Goal: Submit feedback/report problem: Submit feedback/report problem

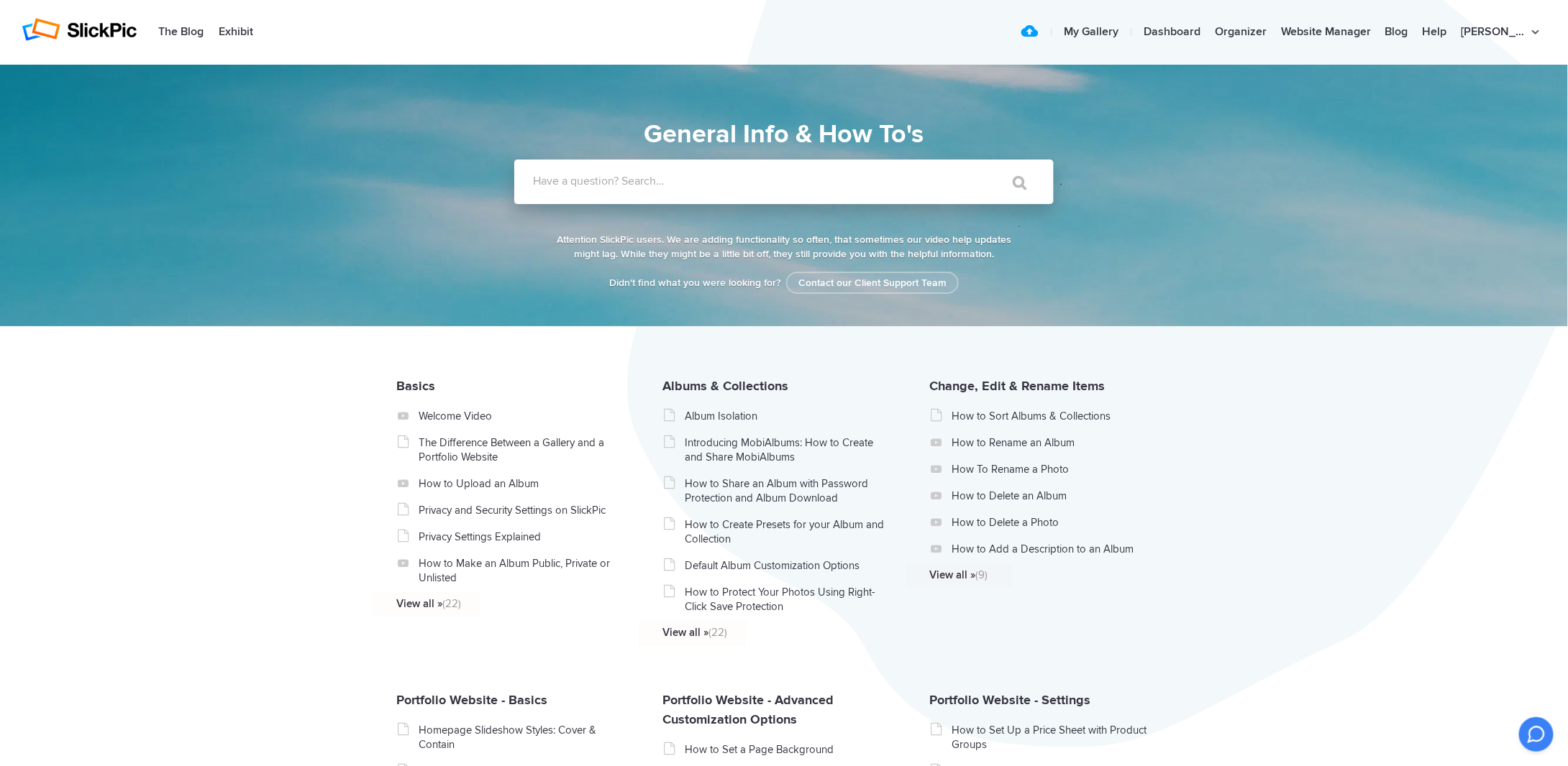
click at [758, 178] on label "Have a question? Search..." at bounding box center [803, 181] width 539 height 15
click at [758, 178] on input "Have a question? Search..." at bounding box center [755, 182] width 481 height 45
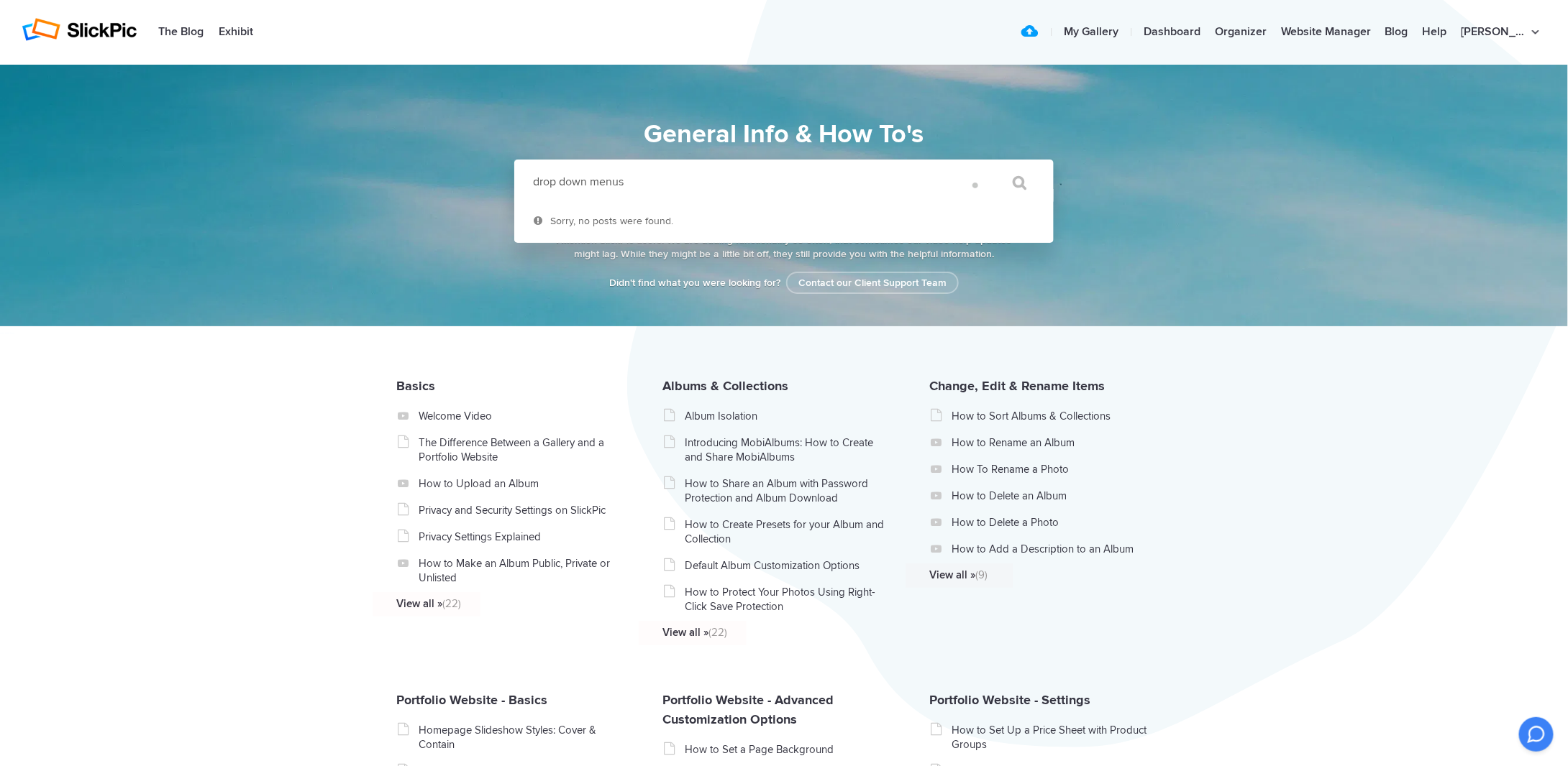
type input "drop down menus"
click at [983, 165] on input "" at bounding box center [1013, 182] width 61 height 34
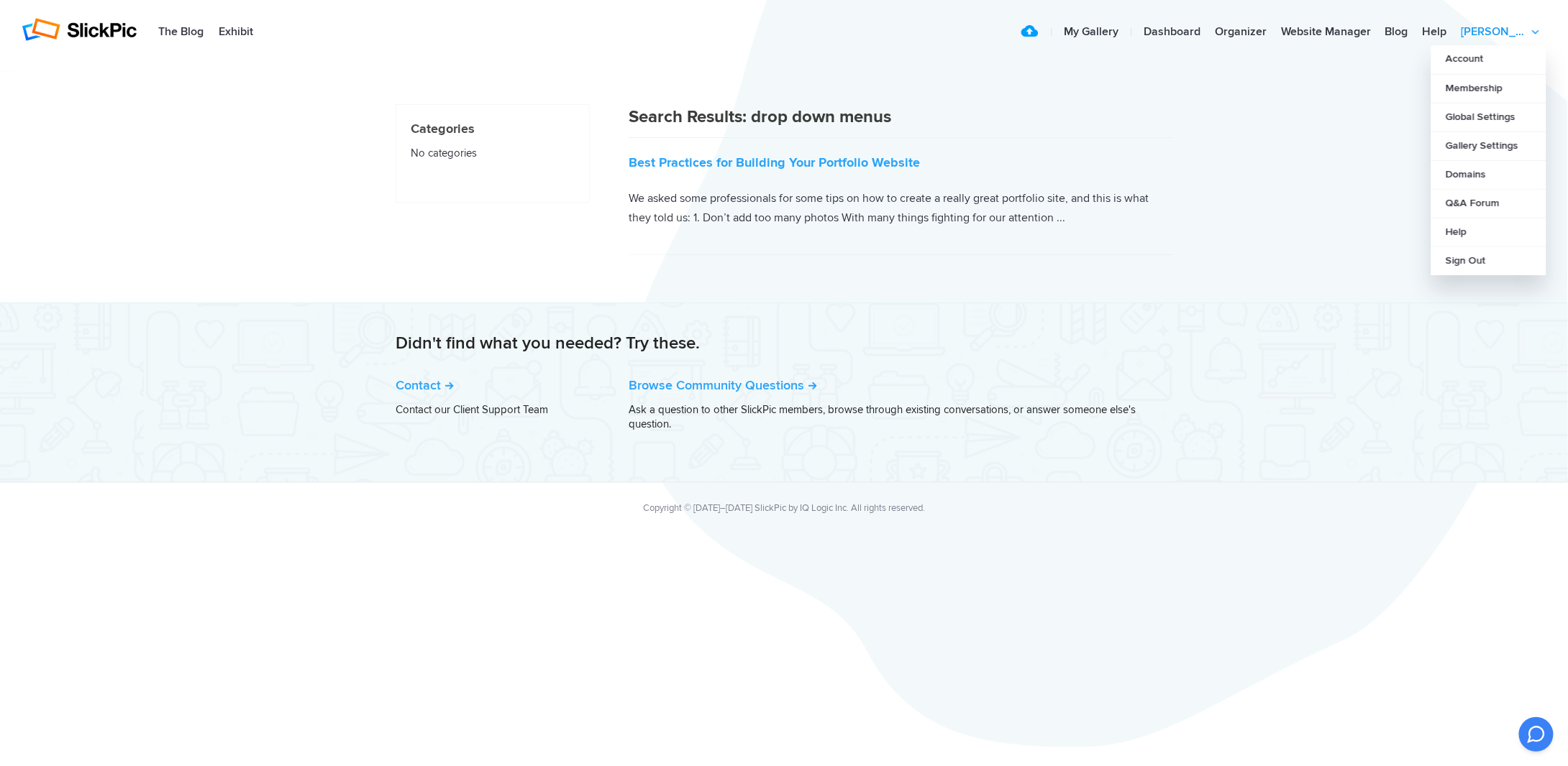
click at [1506, 35] on link "[PERSON_NAME]" at bounding box center [1500, 31] width 92 height 28
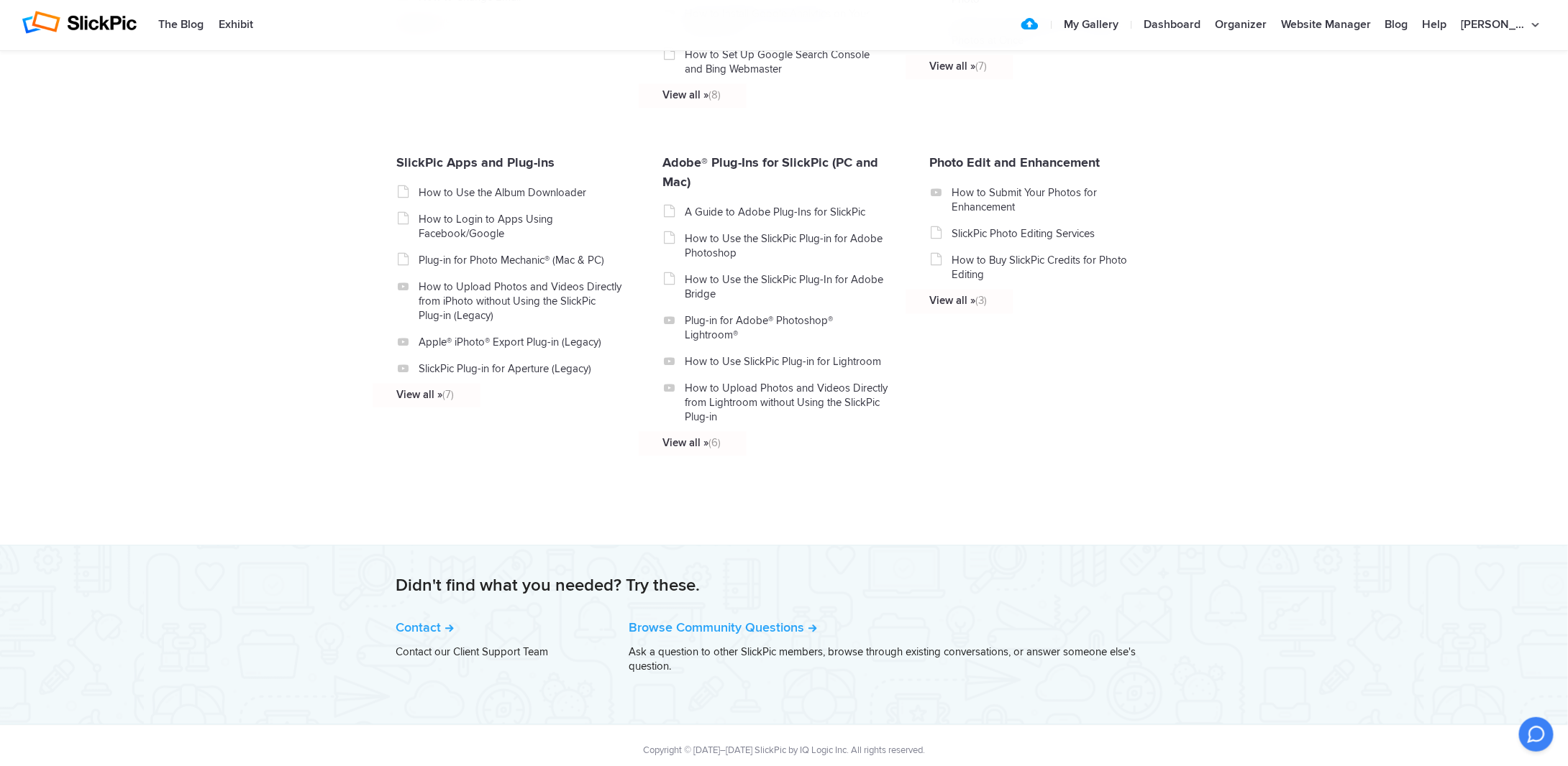
scroll to position [1513, 0]
click at [419, 623] on link "Contact" at bounding box center [425, 624] width 59 height 16
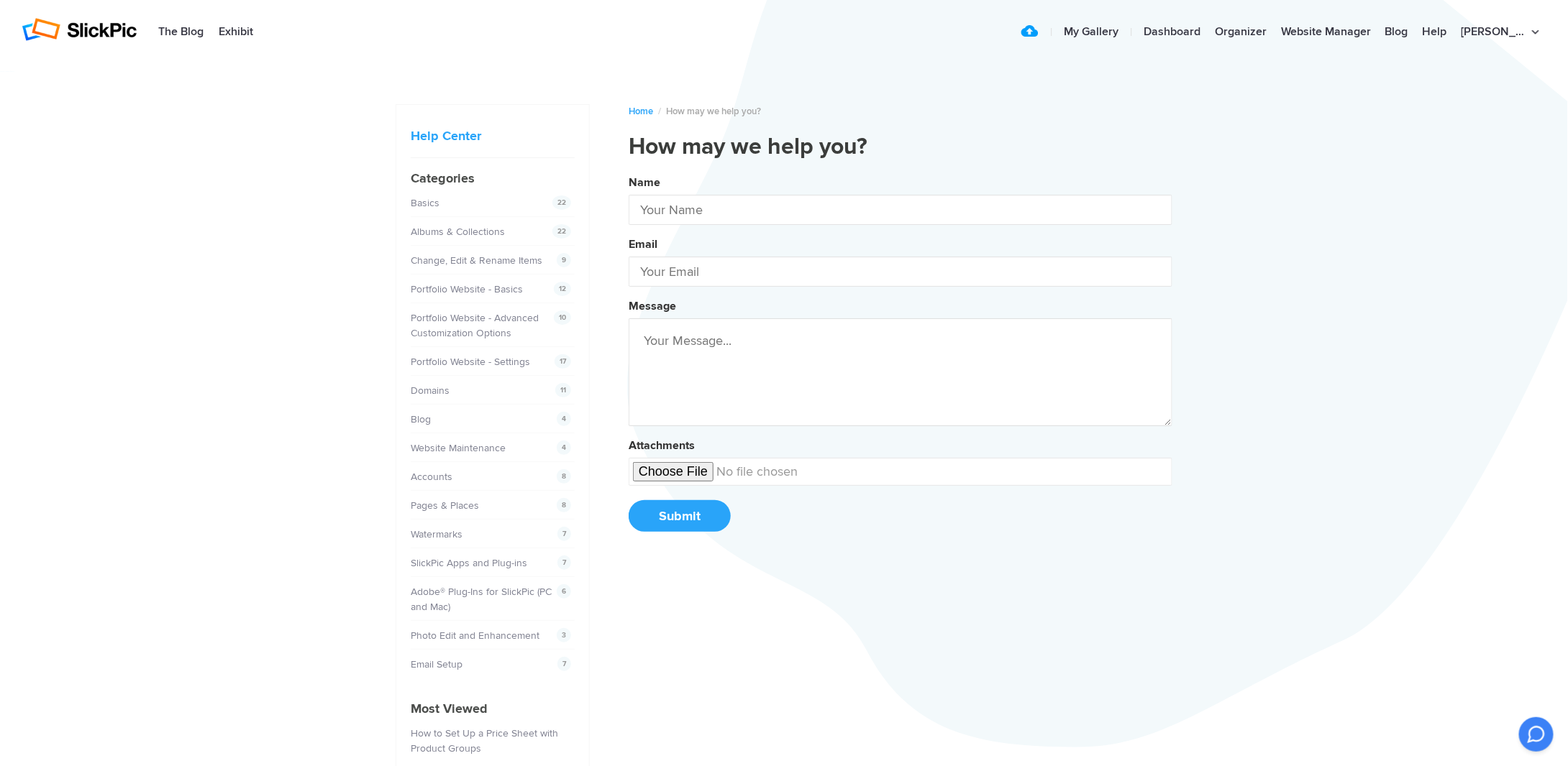
type input "[PERSON_NAME]"
type input "andrew@art-photography.me"
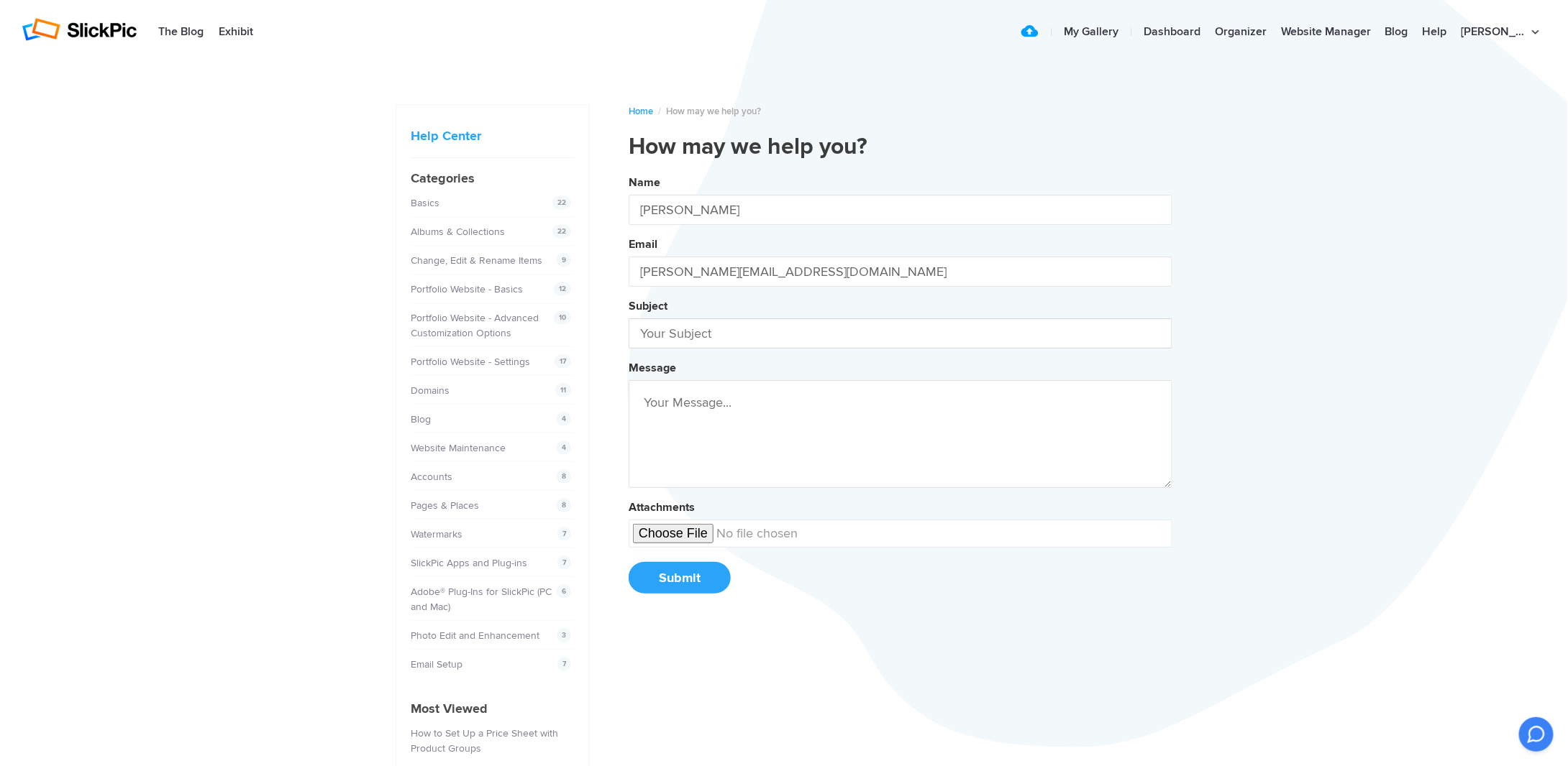
click at [744, 323] on input "text" at bounding box center [900, 334] width 544 height 30
click at [628, 170] on button "Name Andrew Pounder Email andrew@art-photography.me Subject My Message Attachme…" at bounding box center [900, 389] width 544 height 438
click at [628, 170] on button "Name Andrew Pounder Email andrew@art-photography.me Subject My SlickPic Message…" at bounding box center [900, 389] width 544 height 438
click at [628, 170] on button "Name Andrew Pounder Email andrew@art-photography.me Subject My SlickPic Website…" at bounding box center [900, 389] width 544 height 438
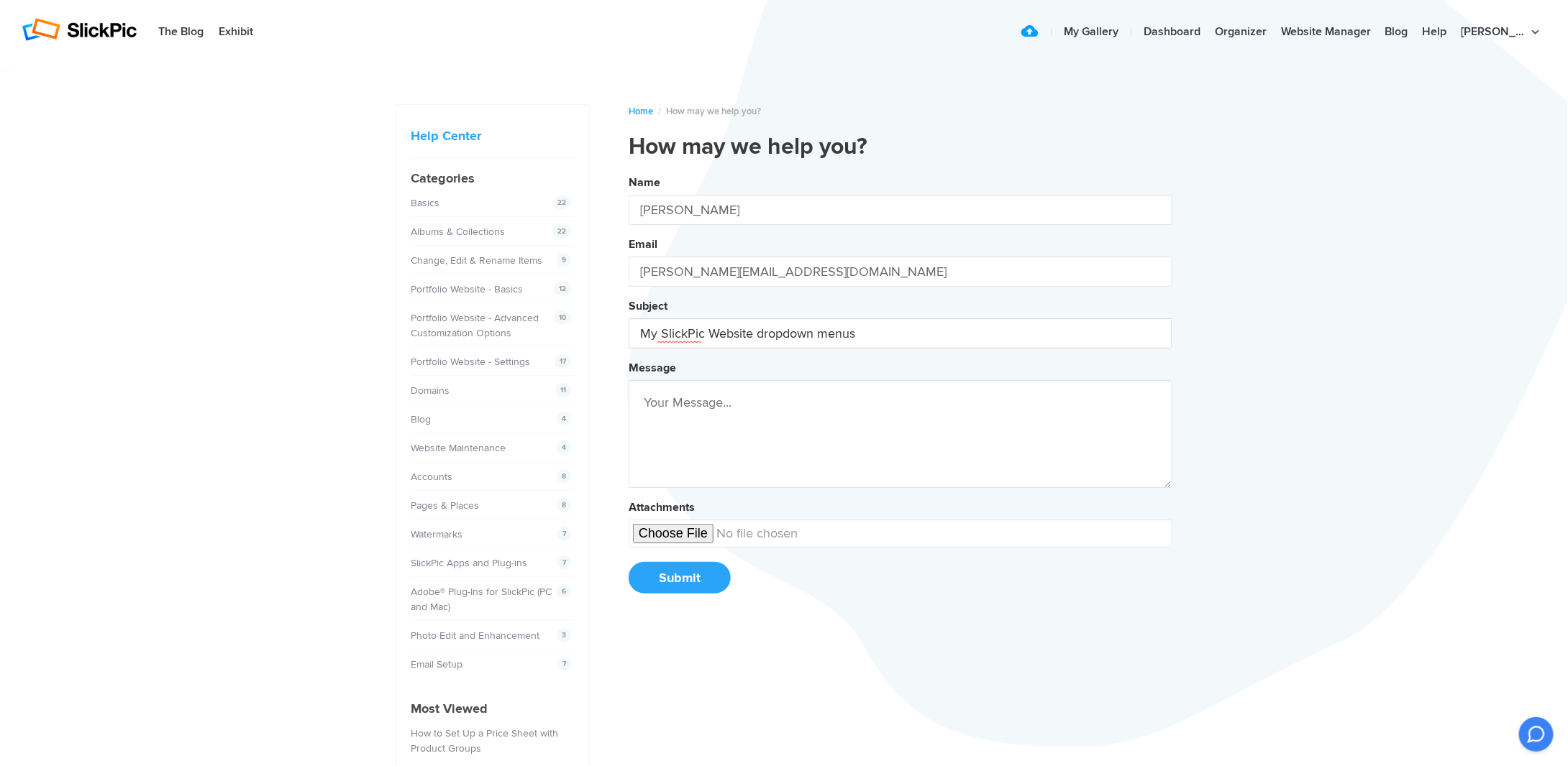
click at [628, 170] on button "Name Andrew Pounder Email andrew@art-photography.me Subject My SlickPic Website…" at bounding box center [900, 389] width 544 height 438
type input "My SlickPic Website dropdown menus don't wokr"
click at [705, 395] on textarea at bounding box center [900, 434] width 544 height 108
click at [628, 170] on button "Name Andrew Pounder Email andrew@art-photography.me Subject My SlickPic Website…" at bounding box center [900, 389] width 544 height 438
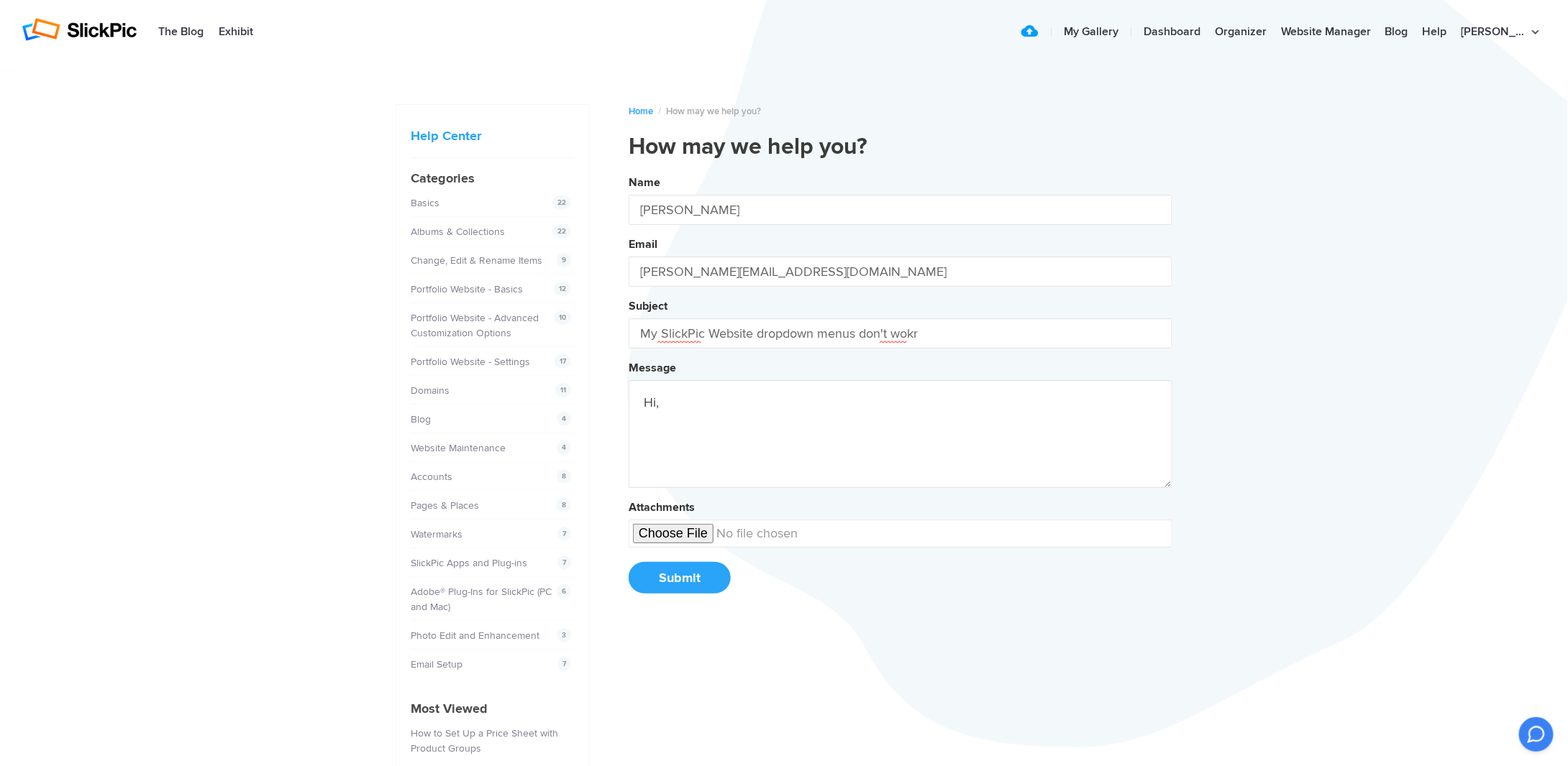
click at [628, 170] on button "Name Andrew Pounder Email andrew@art-photography.me Subject My SlickPic Website…" at bounding box center [900, 389] width 544 height 438
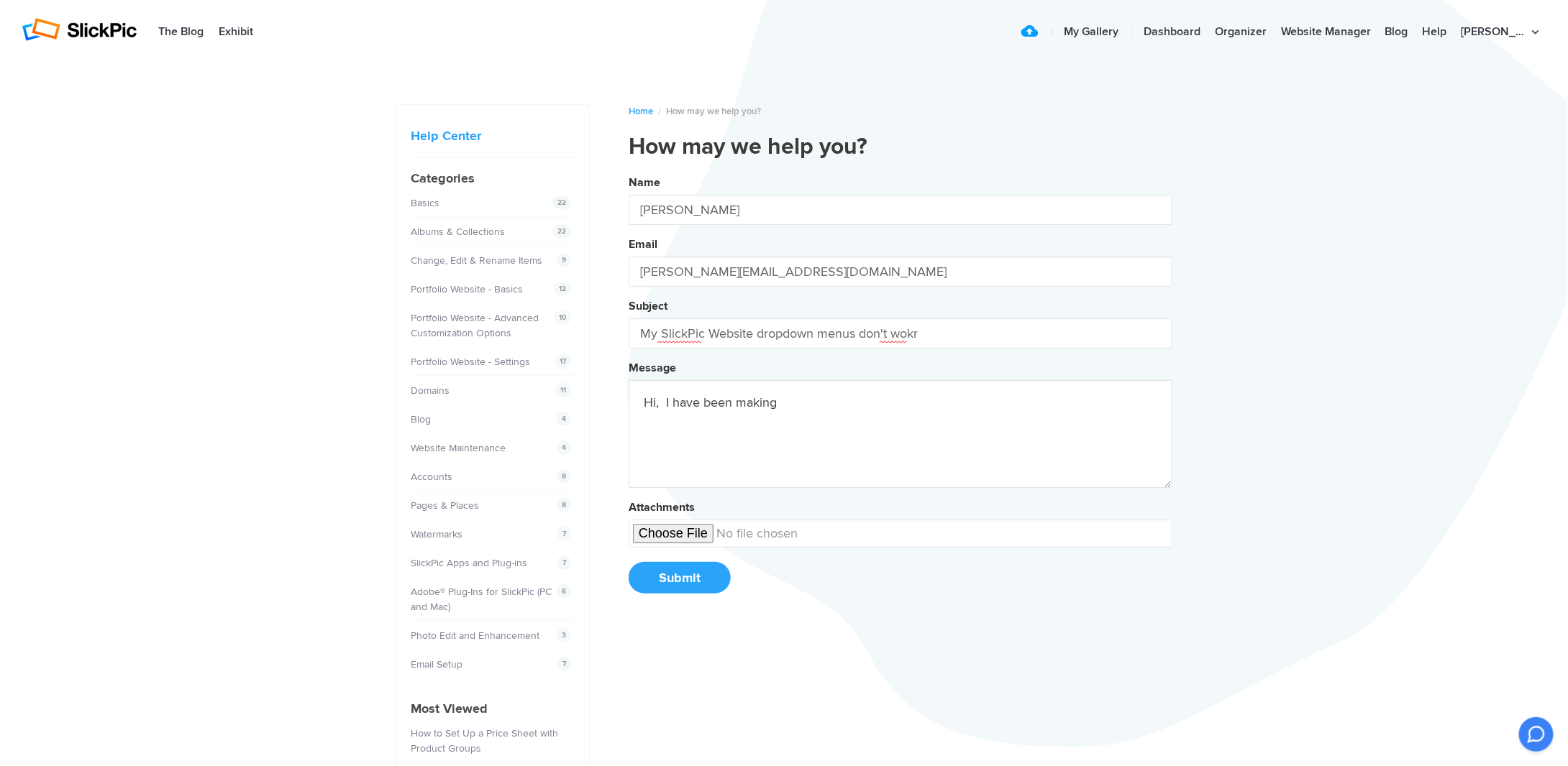
type textarea "Hi, I have been making"
click at [935, 333] on input "My SlickPic Website dropdown menus don't wokr" at bounding box center [900, 334] width 544 height 30
type input "My SlickPic Website dropdown menus don't work"
click at [808, 405] on textarea "Hi, I have been making" at bounding box center [900, 434] width 544 height 108
click at [628, 170] on button "Name Andrew Pounder Email andrew@art-photography.me Subject My SlickPic Website…" at bounding box center [900, 389] width 544 height 438
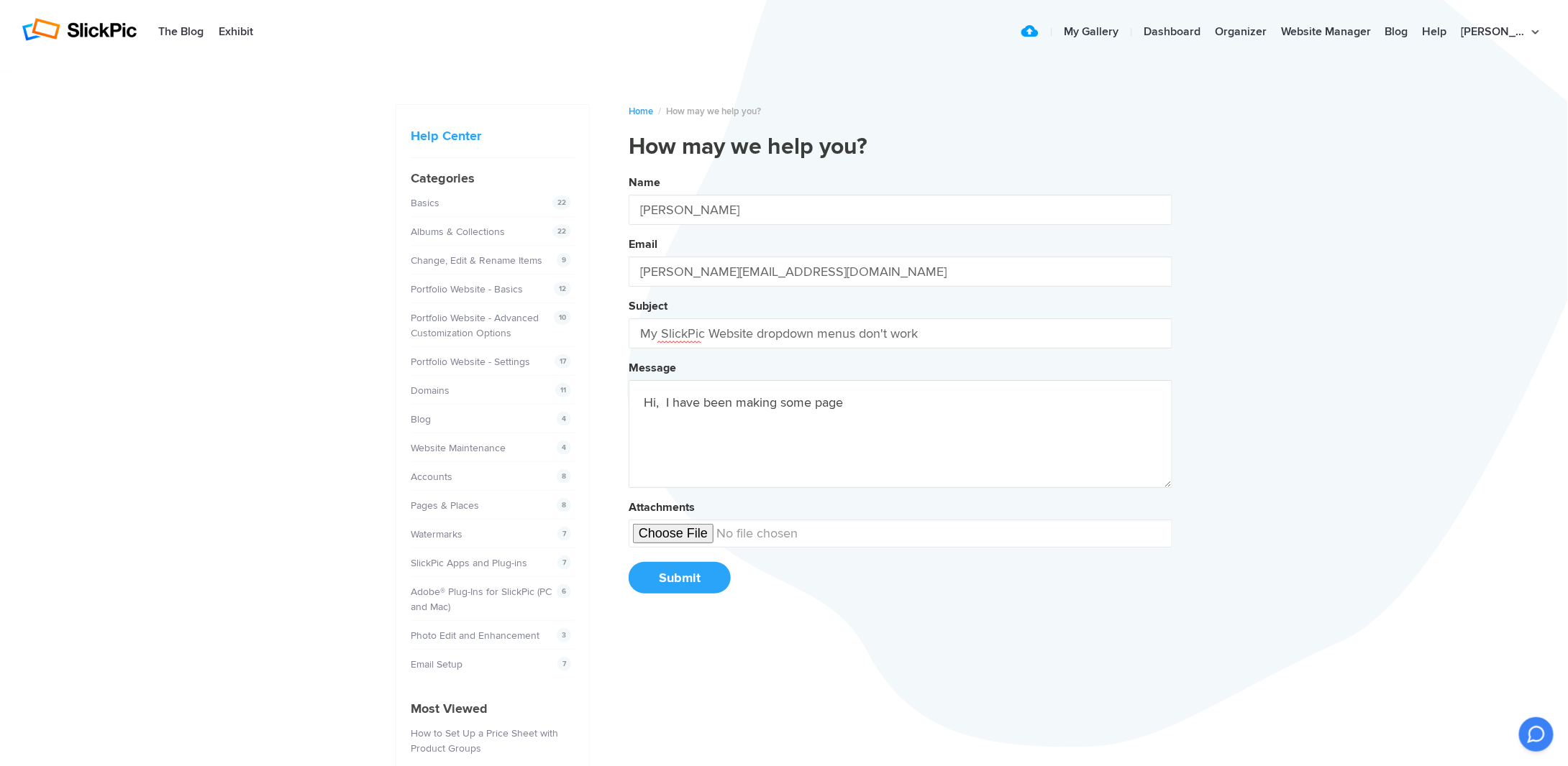
click at [628, 170] on button "Name Andrew Pounder Email andrew@art-photography.me Subject My SlickPic Website…" at bounding box center [900, 389] width 544 height 438
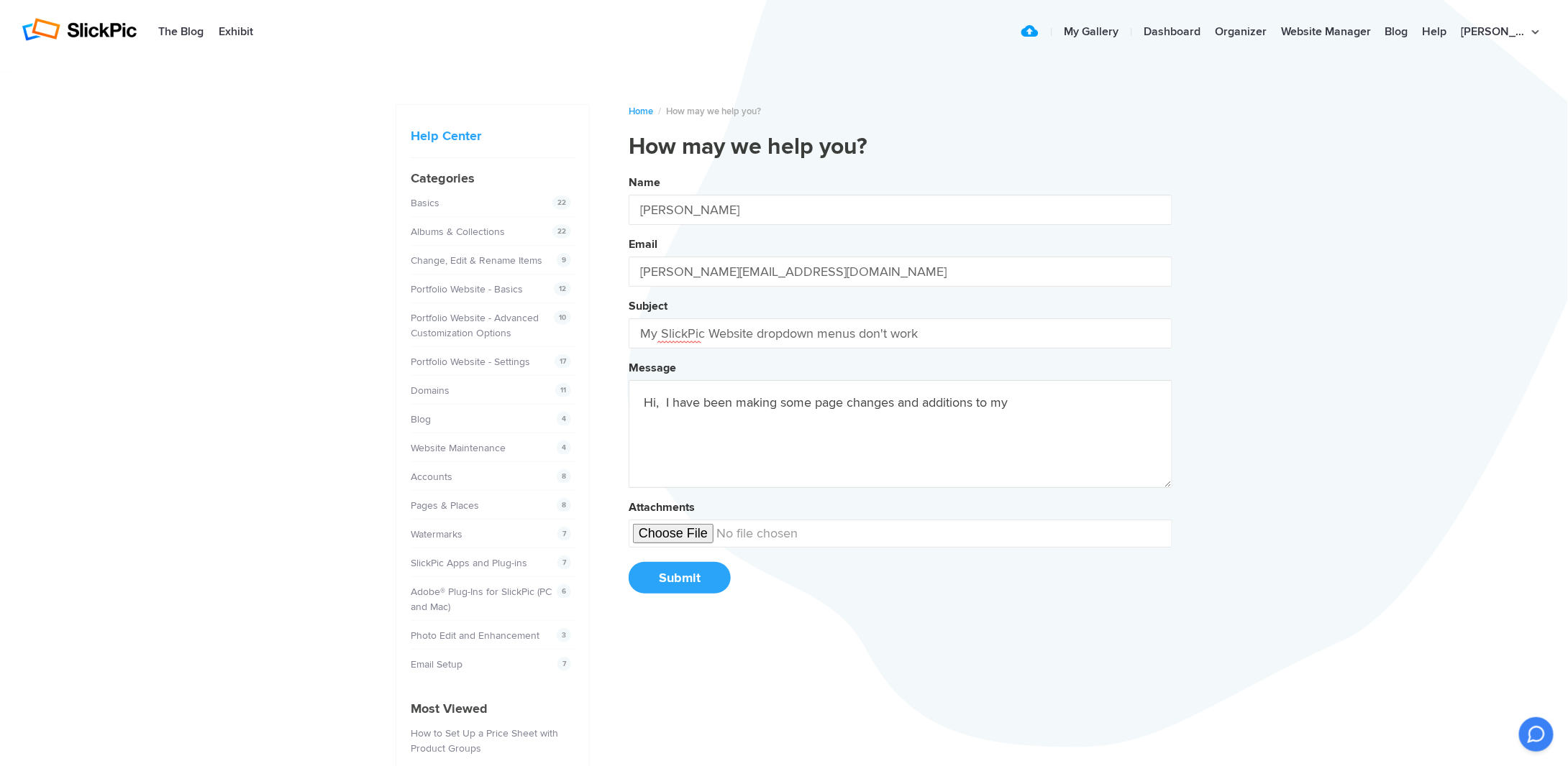
click at [628, 170] on button "Name Andrew Pounder Email andrew@art-photography.me Subject My SlickPic Website…" at bounding box center [900, 389] width 544 height 438
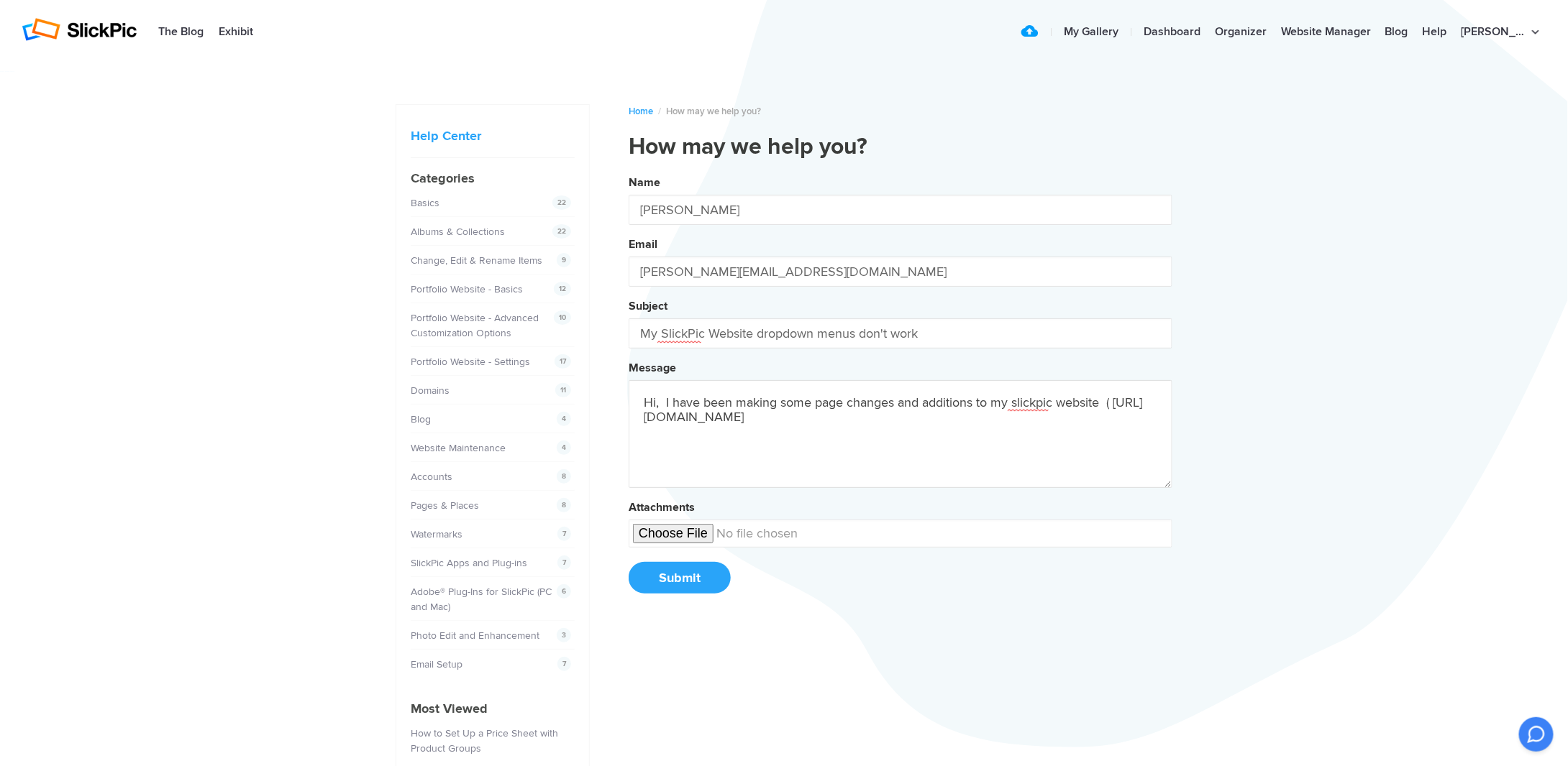
click at [628, 170] on button "Name Andrew Pounder Email andrew@art-photography.me Subject My SlickPic Website…" at bounding box center [900, 389] width 544 height 438
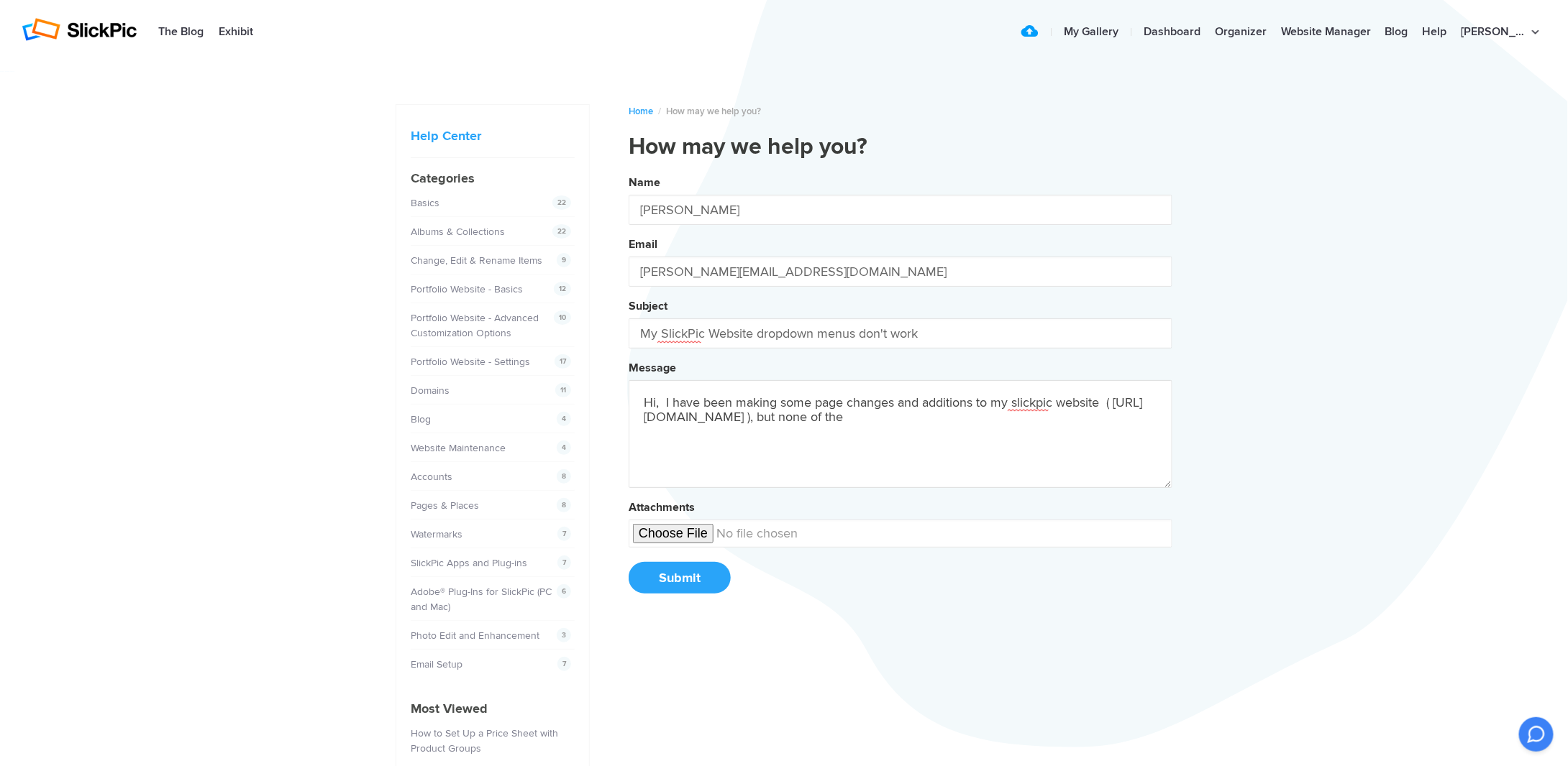
click at [628, 170] on button "Name Andrew Pounder Email andrew@art-photography.me Subject My SlickPic Website…" at bounding box center [900, 389] width 544 height 438
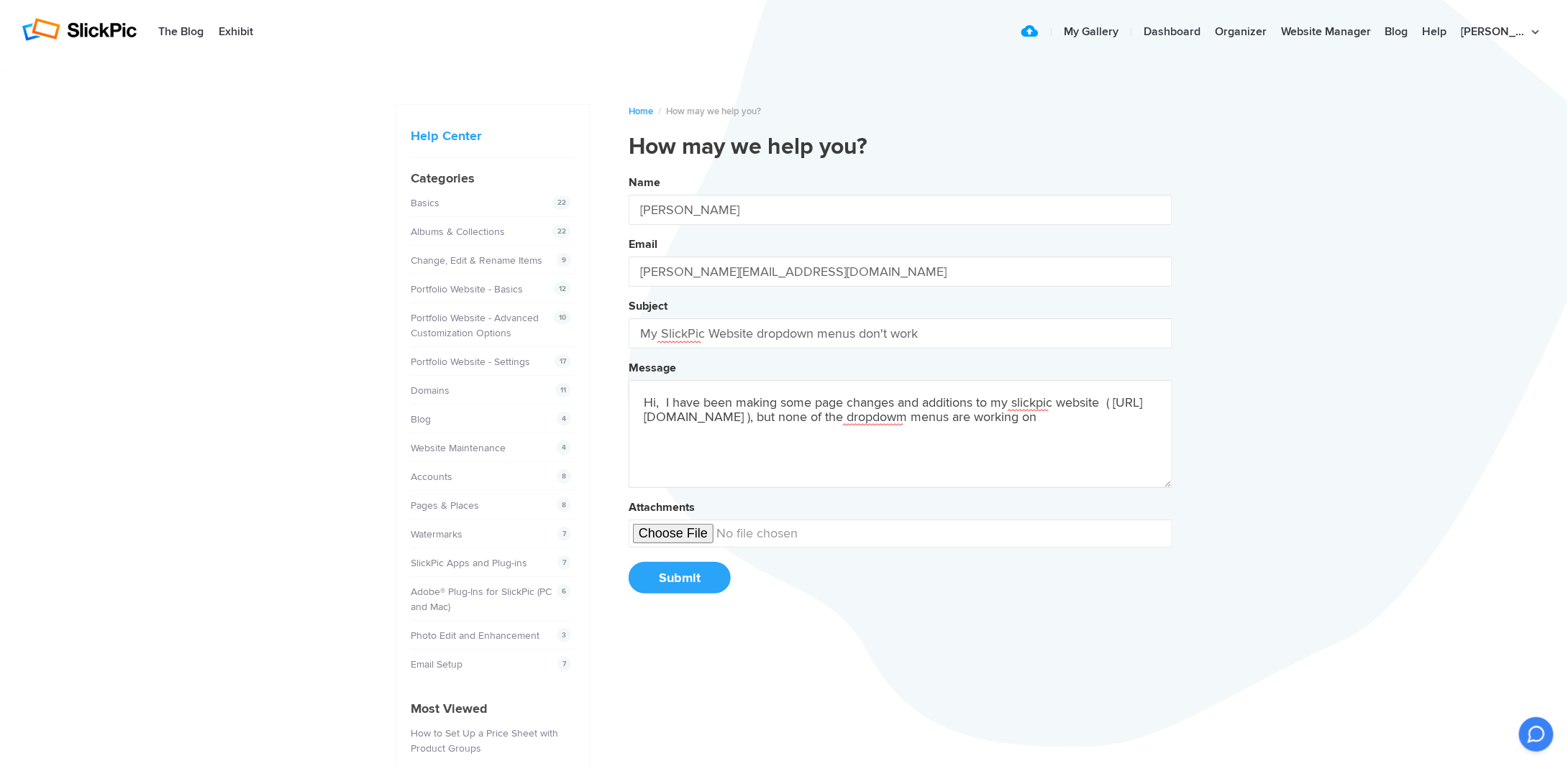
click at [628, 170] on button "Name Andrew Pounder Email andrew@art-photography.me Subject My SlickPic Website…" at bounding box center [900, 389] width 544 height 438
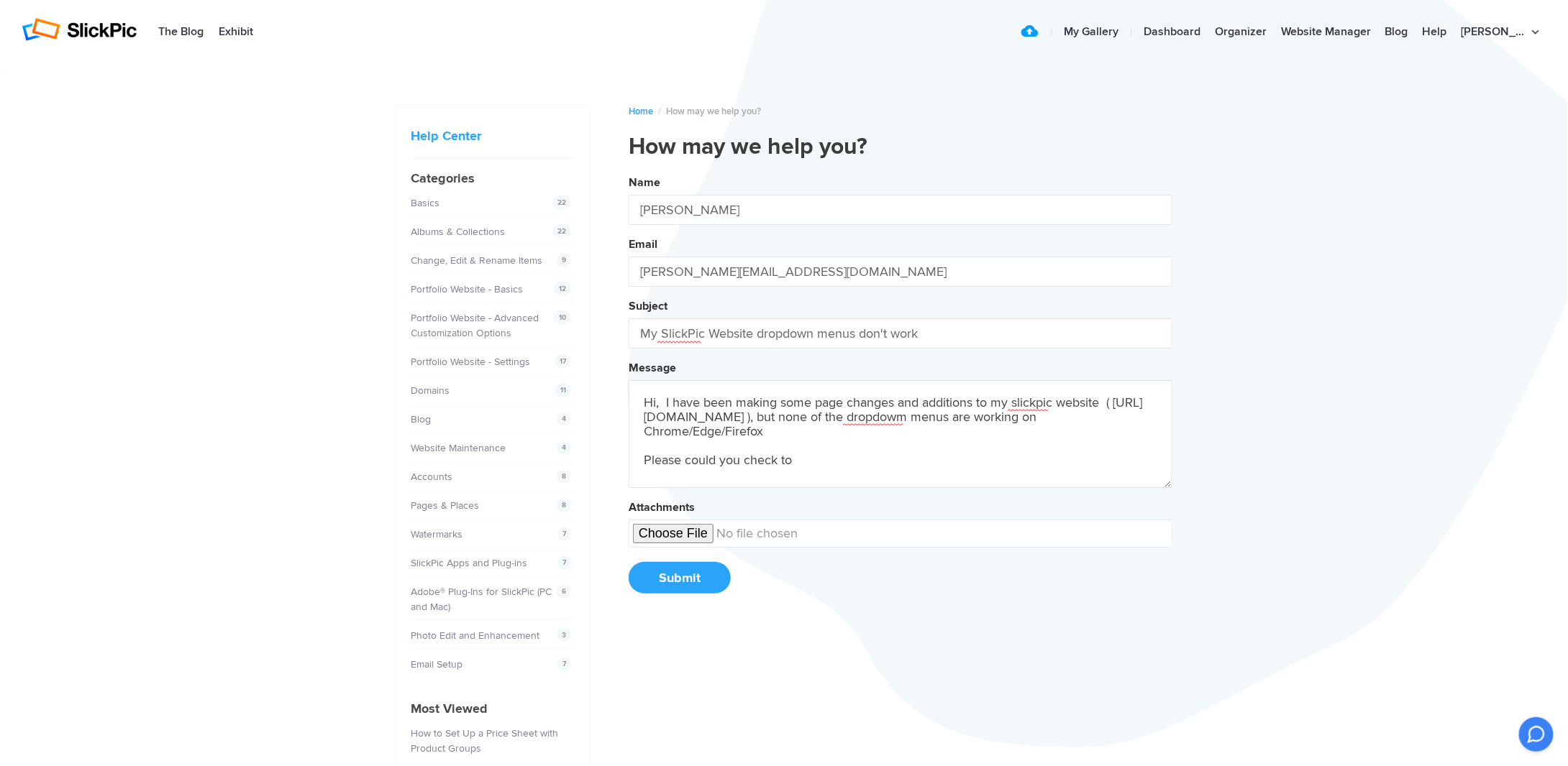
click at [628, 170] on button "Name Andrew Pounder Email andrew@art-photography.me Subject My SlickPic Website…" at bounding box center [900, 389] width 544 height 438
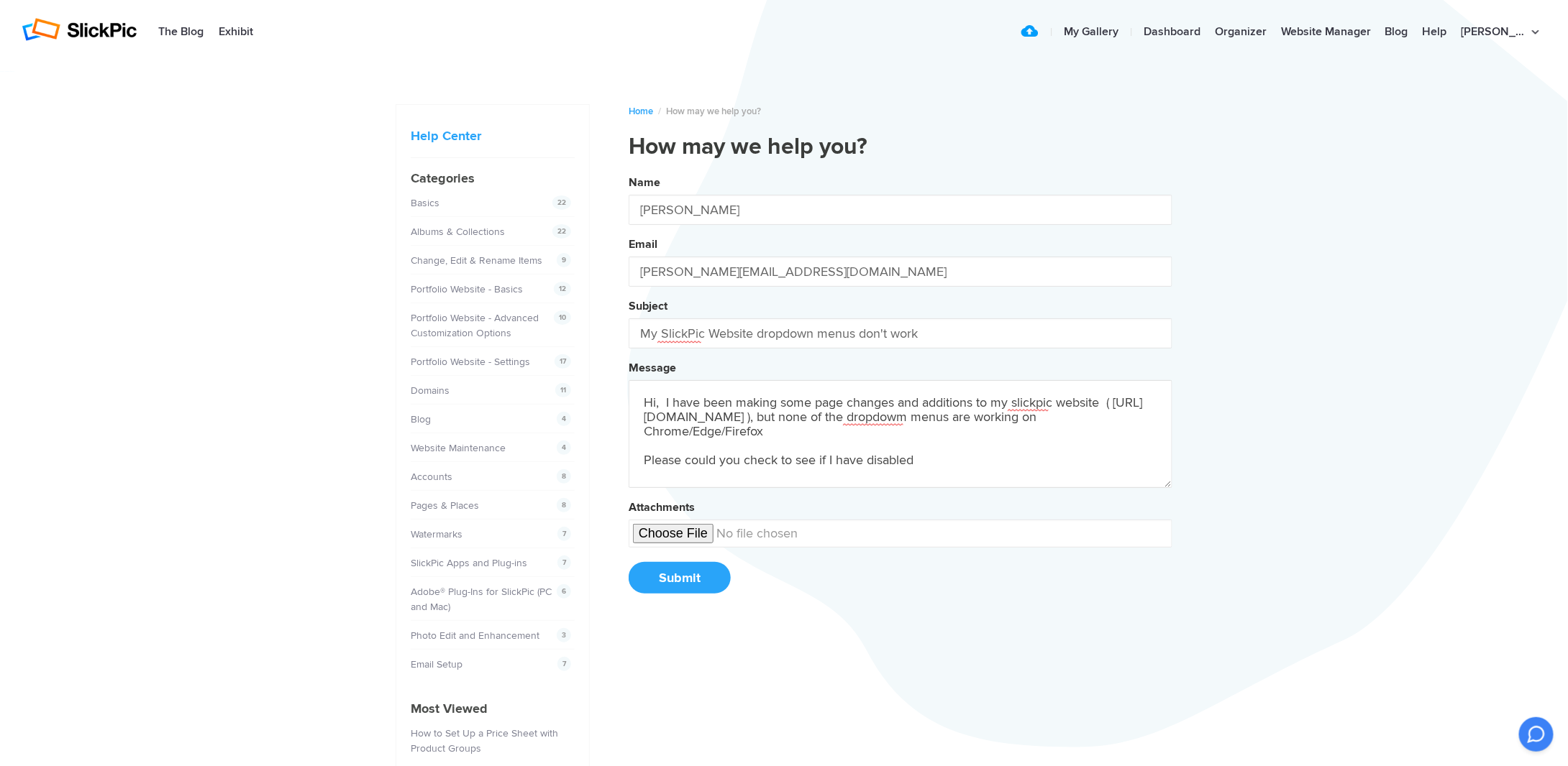
click at [628, 170] on button "Name Andrew Pounder Email andrew@art-photography.me Subject My SlickPic Website…" at bounding box center [900, 389] width 544 height 438
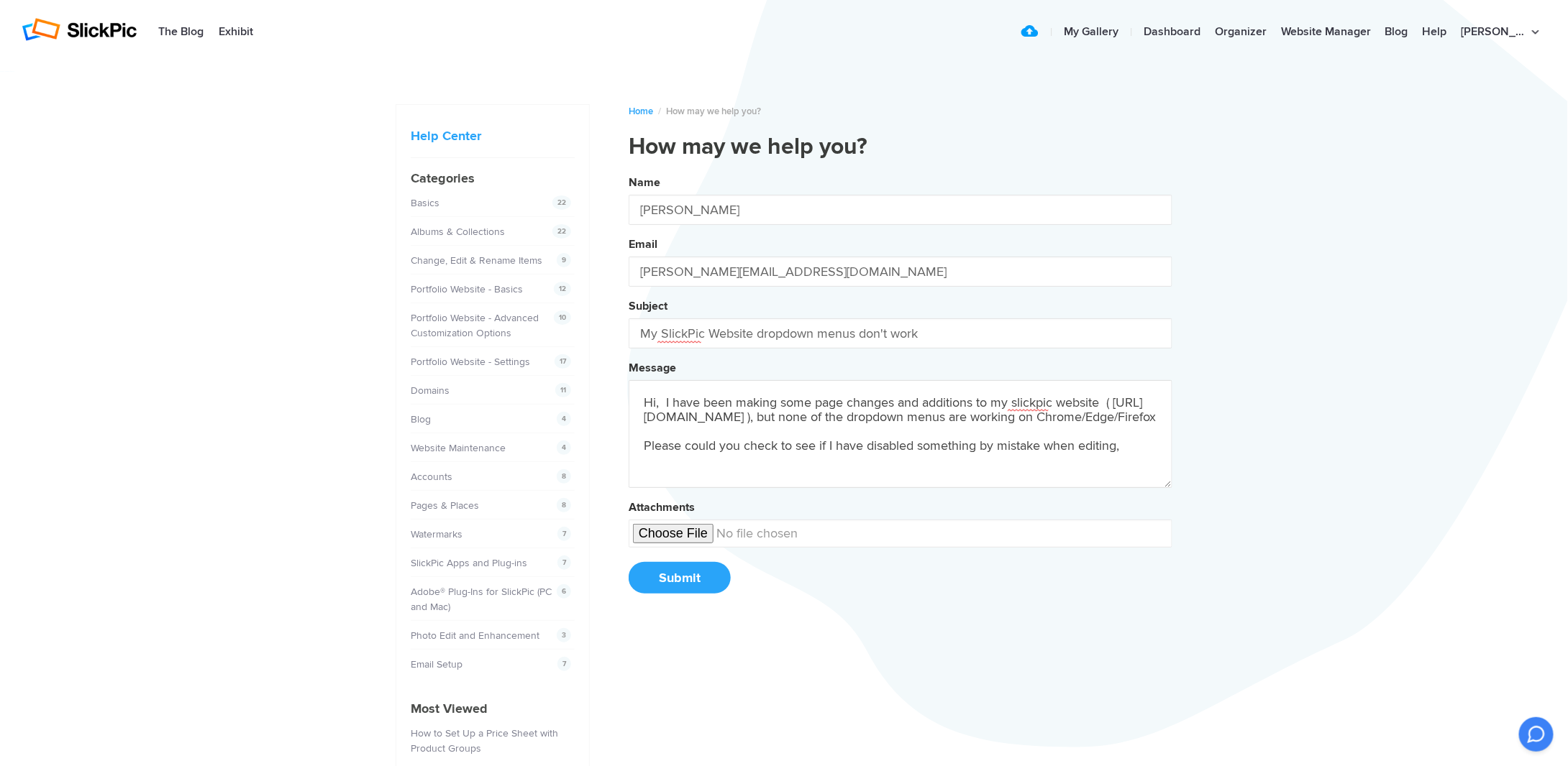
click at [628, 170] on button "Name Andrew Pounder Email andrew@art-photography.me Subject My SlickPic Website…" at bounding box center [900, 389] width 544 height 438
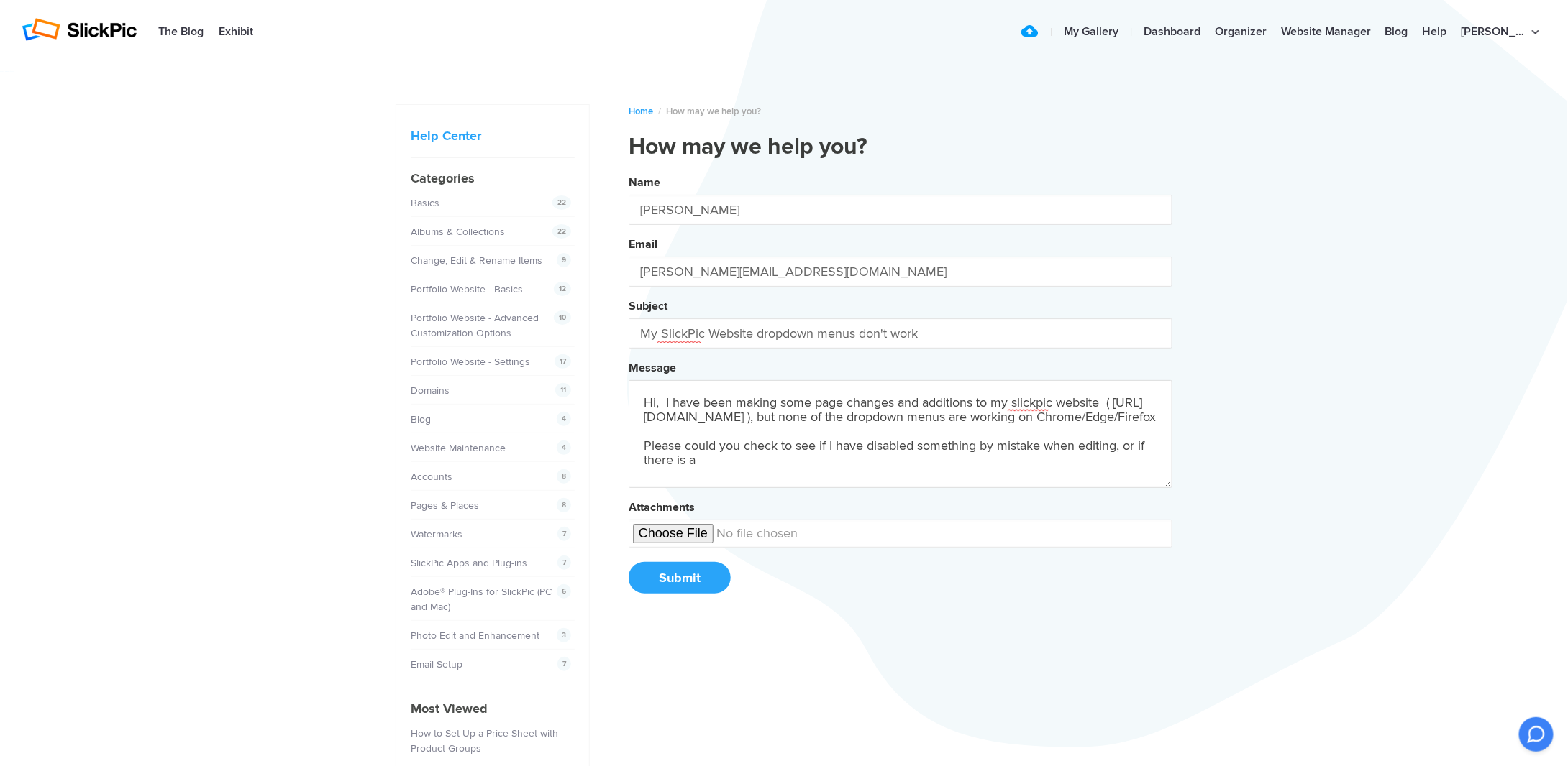
click at [628, 170] on button "Name Andrew Pounder Email andrew@art-photography.me Subject My SlickPic Website…" at bounding box center [900, 389] width 544 height 438
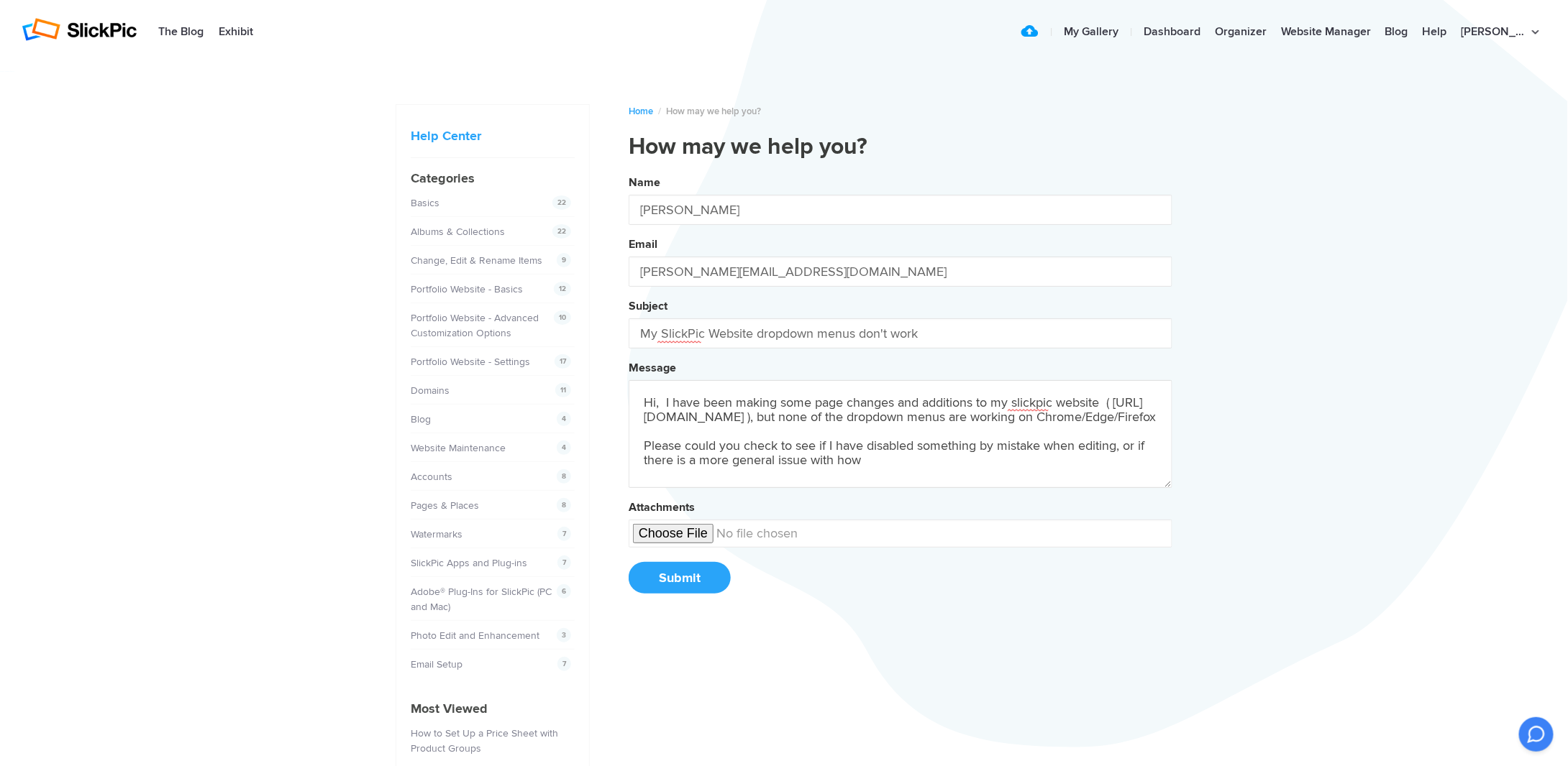
click at [628, 170] on button "Name Andrew Pounder Email andrew@art-photography.me Subject My SlickPic Website…" at bounding box center [900, 389] width 544 height 438
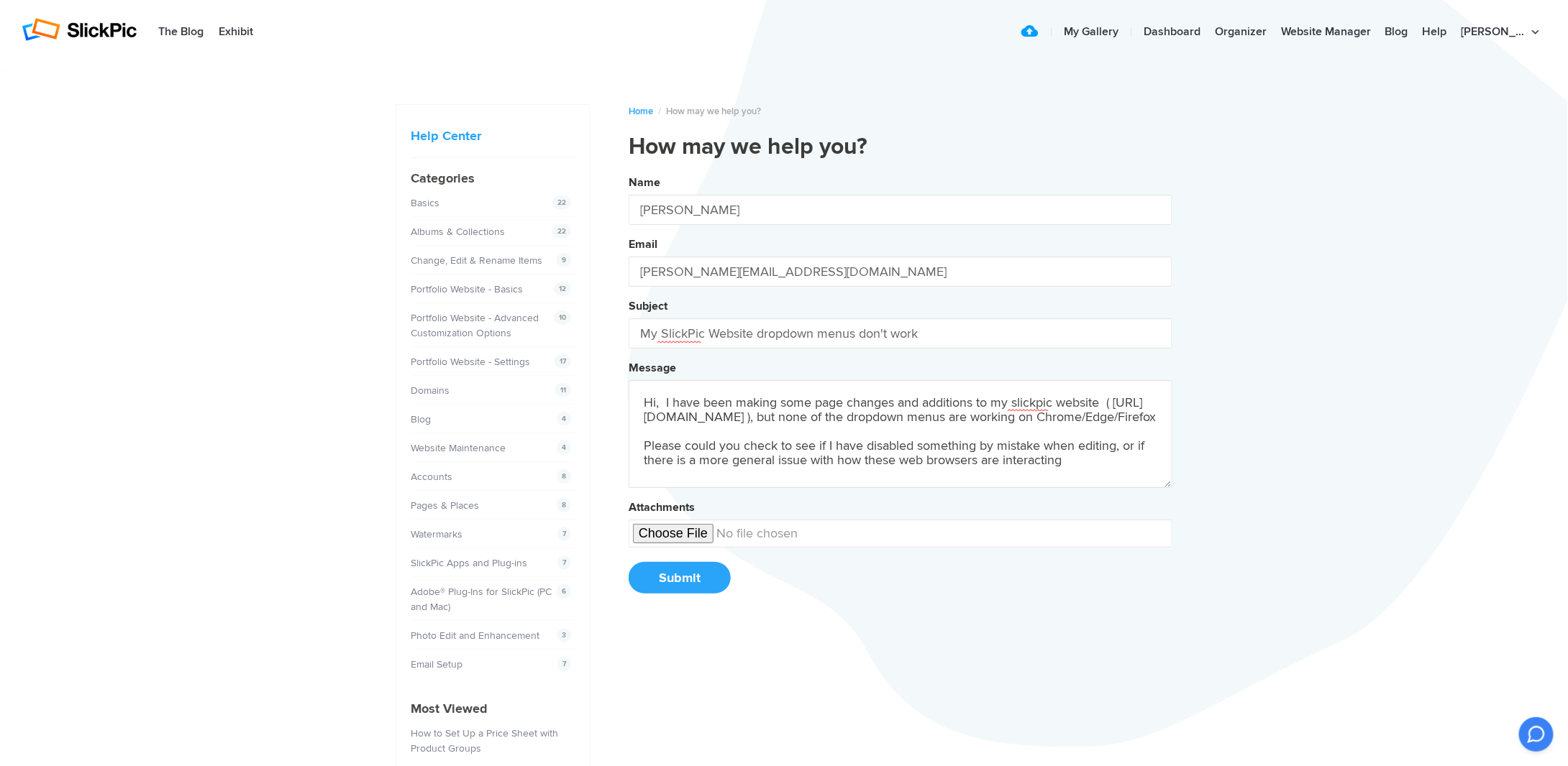
click at [628, 170] on button "Name Andrew Pounder Email andrew@art-photography.me Subject My SlickPic Website…" at bounding box center [900, 389] width 544 height 438
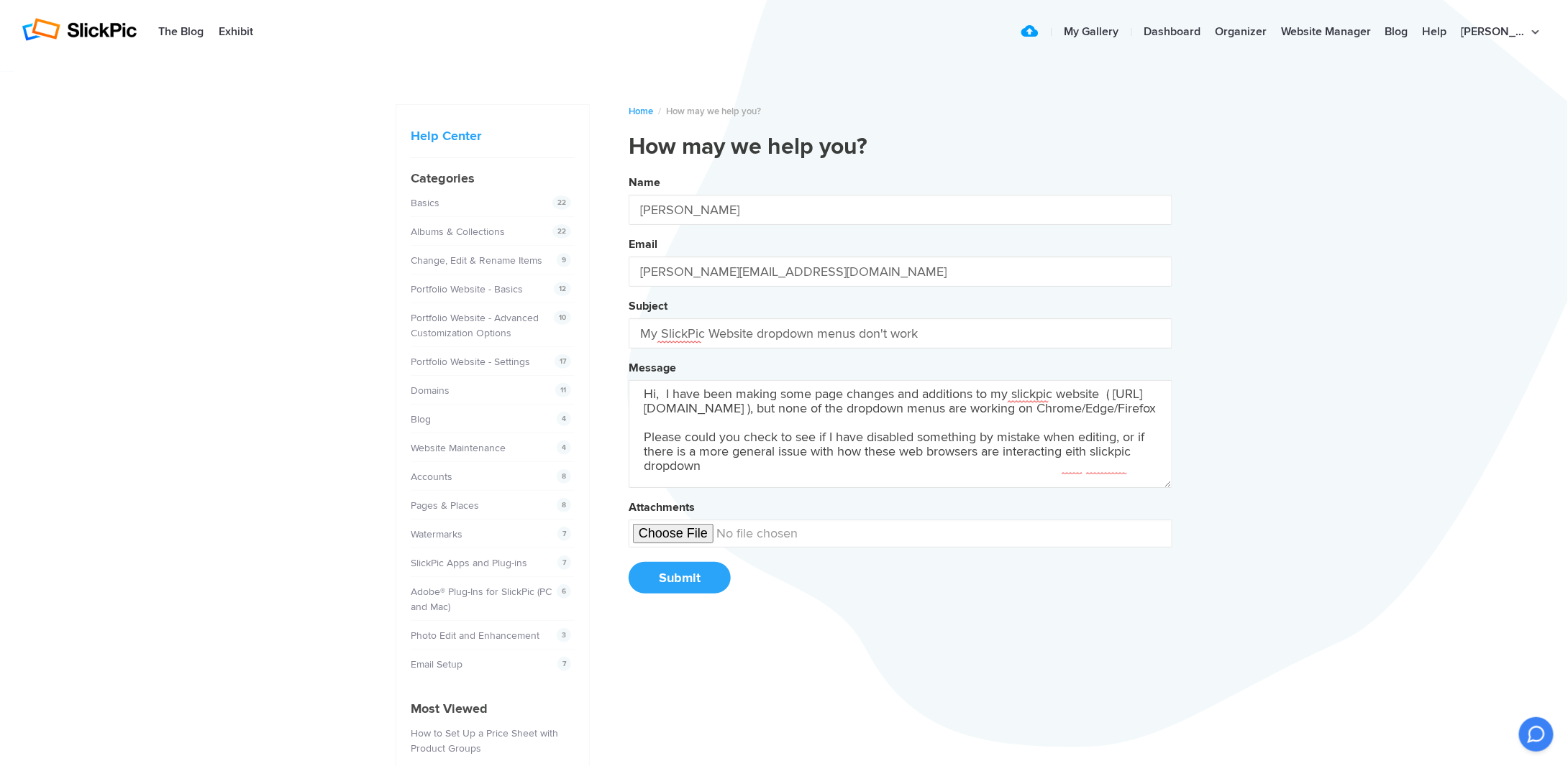
click at [628, 170] on button "Name Andrew Pounder Email andrew@art-photography.me Subject My SlickPic Website…" at bounding box center [900, 389] width 544 height 438
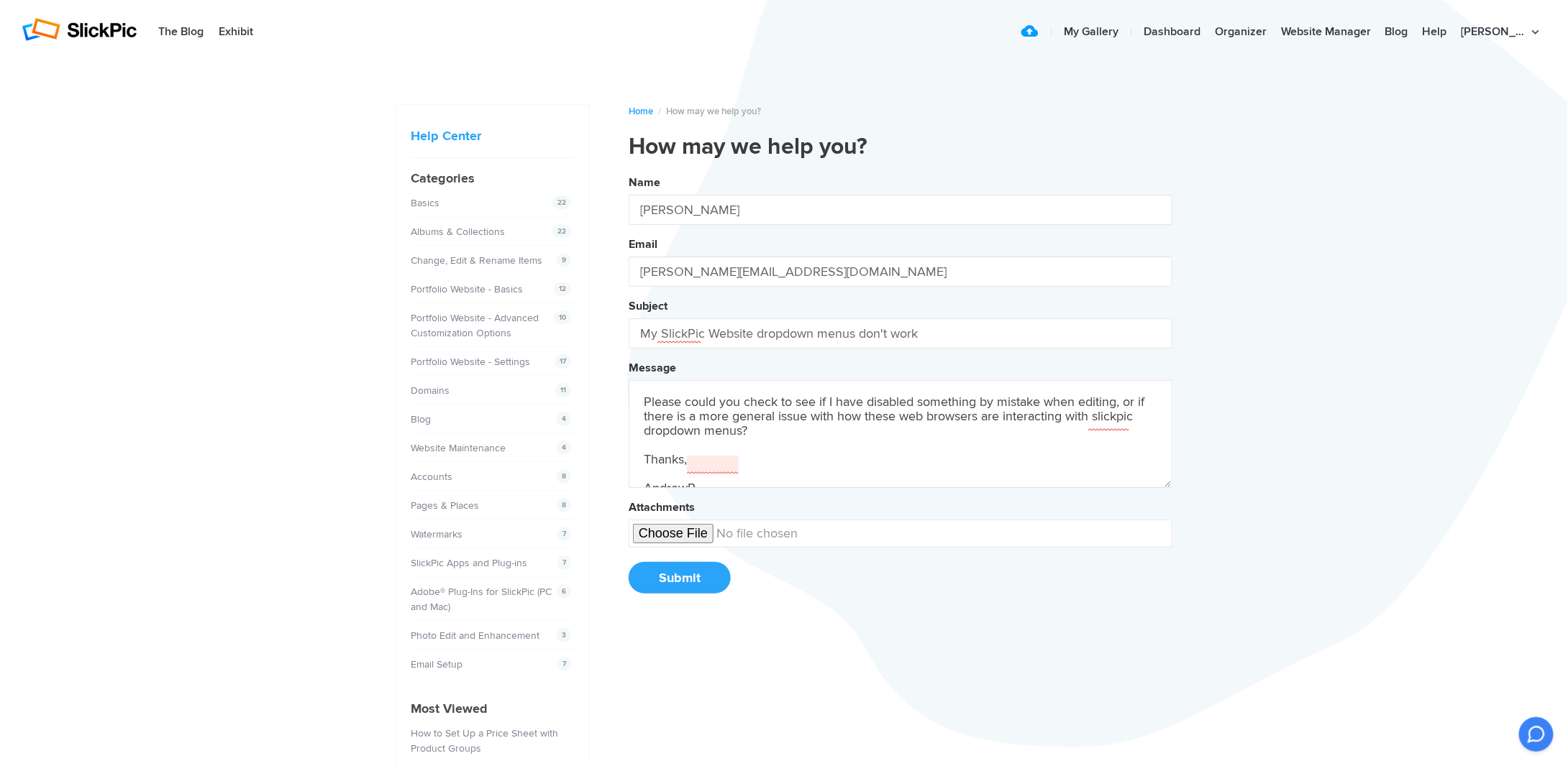
scroll to position [0, 0]
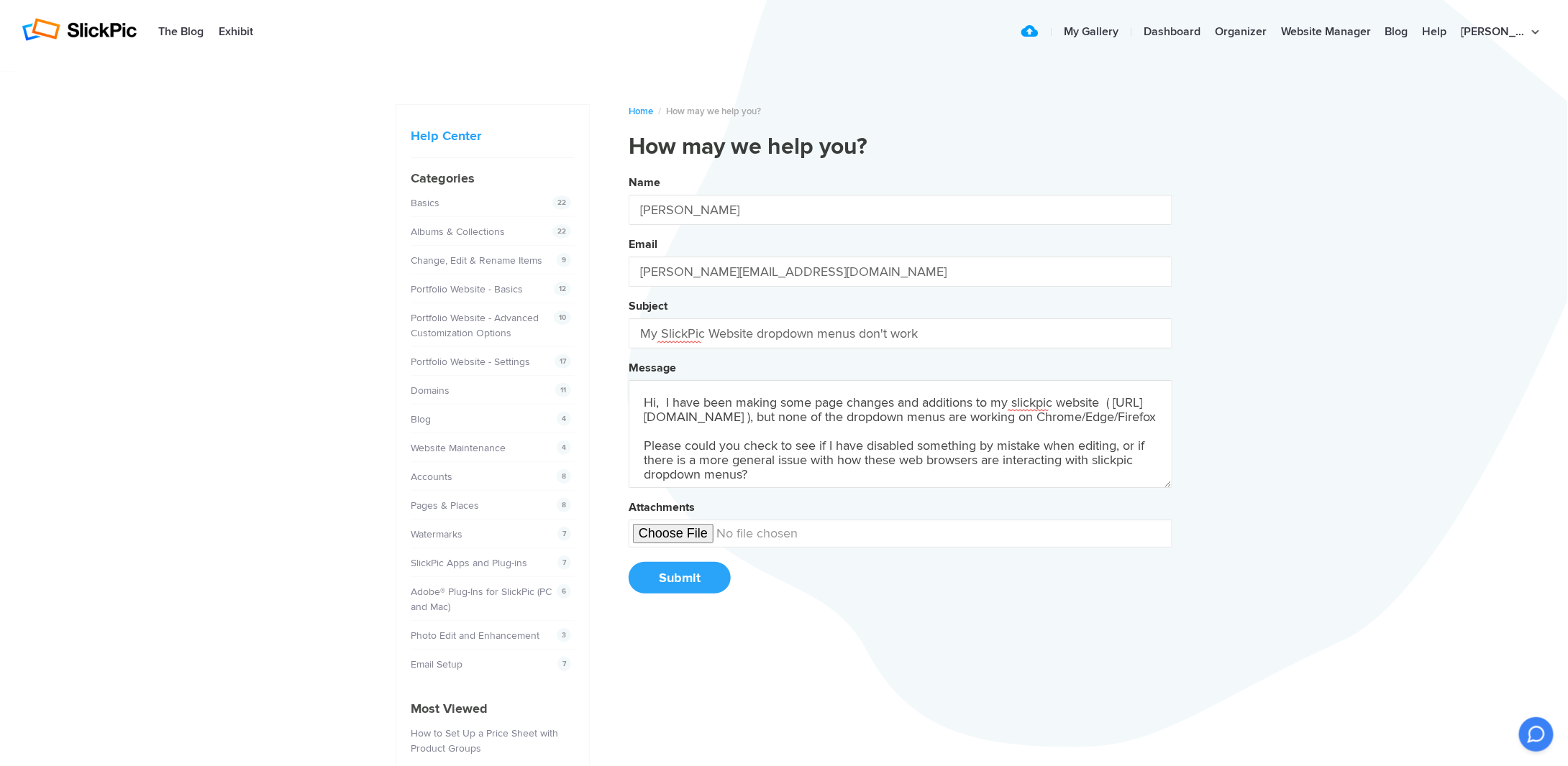
type textarea "Hi, I have been making some page changes and additions to my slickpic website (…"
click at [683, 574] on button "Submit" at bounding box center [679, 578] width 102 height 31
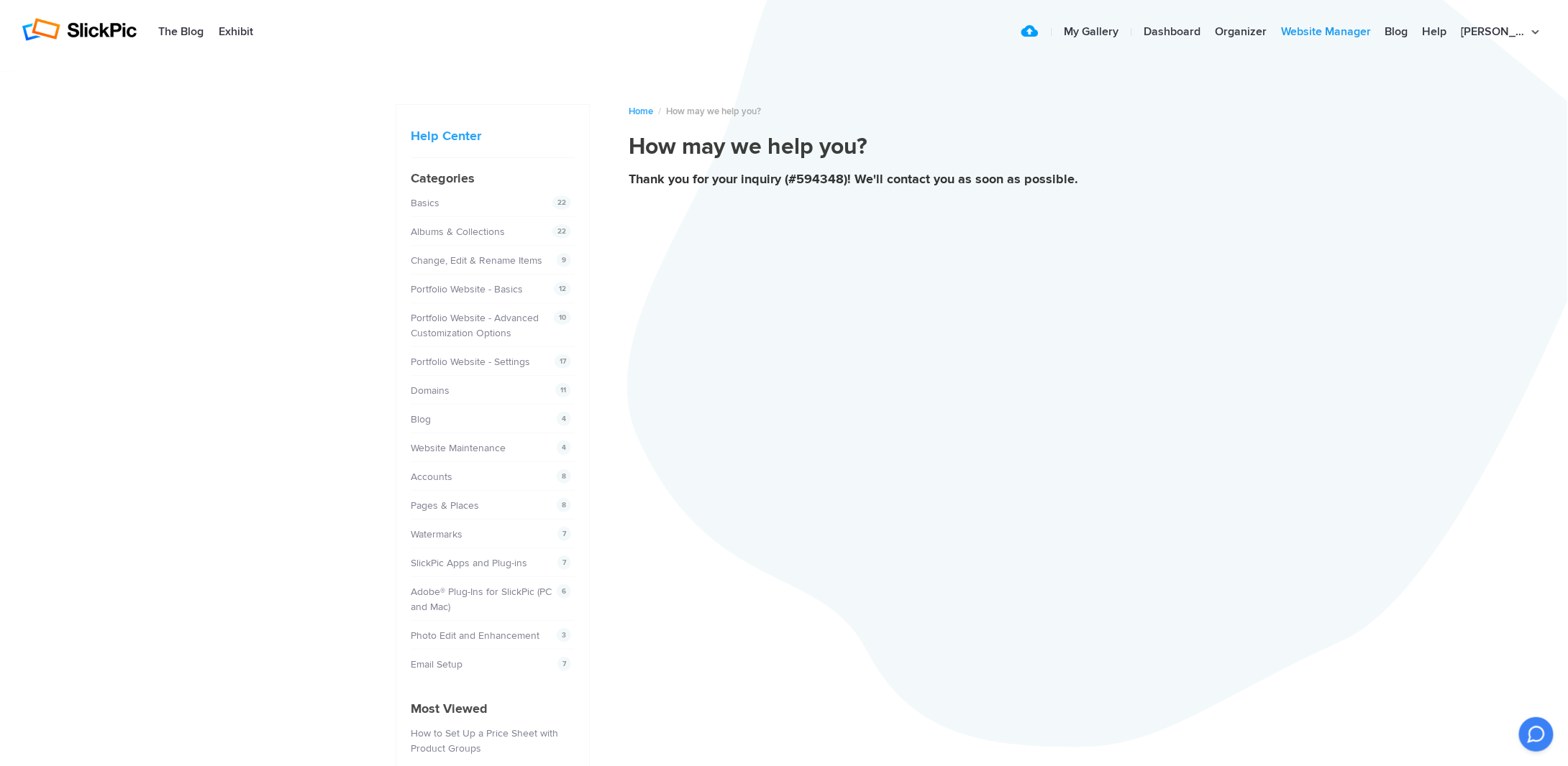
click at [1347, 31] on link "Website Manager" at bounding box center [1326, 31] width 105 height 28
